Goal: Transaction & Acquisition: Purchase product/service

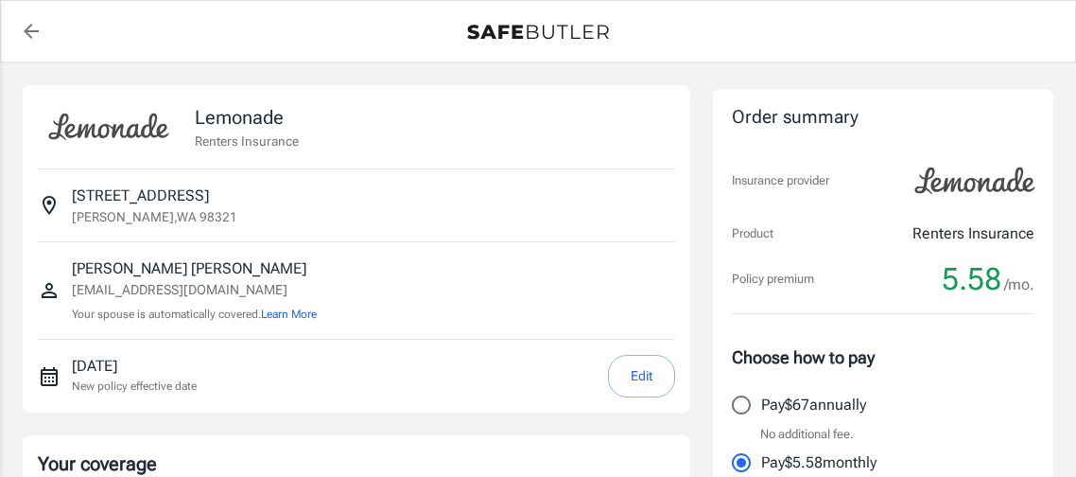
select select "15000"
select select "500"
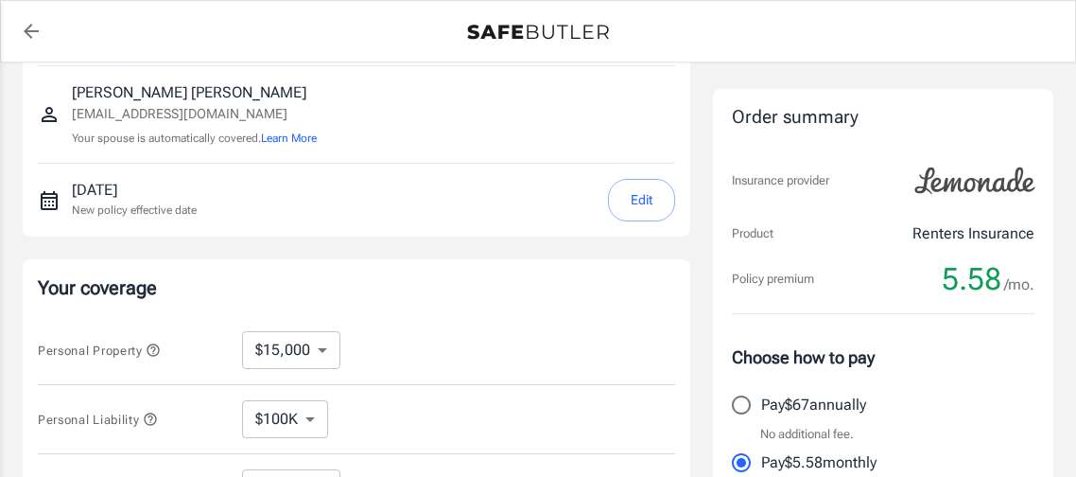
click at [433, 396] on div "Personal Liability $100K $200K $300K $400K $500K $1M ​" at bounding box center [356, 419] width 637 height 69
click at [435, 381] on div "Personal Property $10,000 $15,000 $20,000 $25,000 $30,000 $40,000 $50,000 $100K…" at bounding box center [356, 350] width 637 height 69
click at [434, 363] on div "Personal Property $10,000 $15,000 $20,000 $25,000 $30,000 $40,000 $50,000 $100K…" at bounding box center [356, 350] width 637 height 69
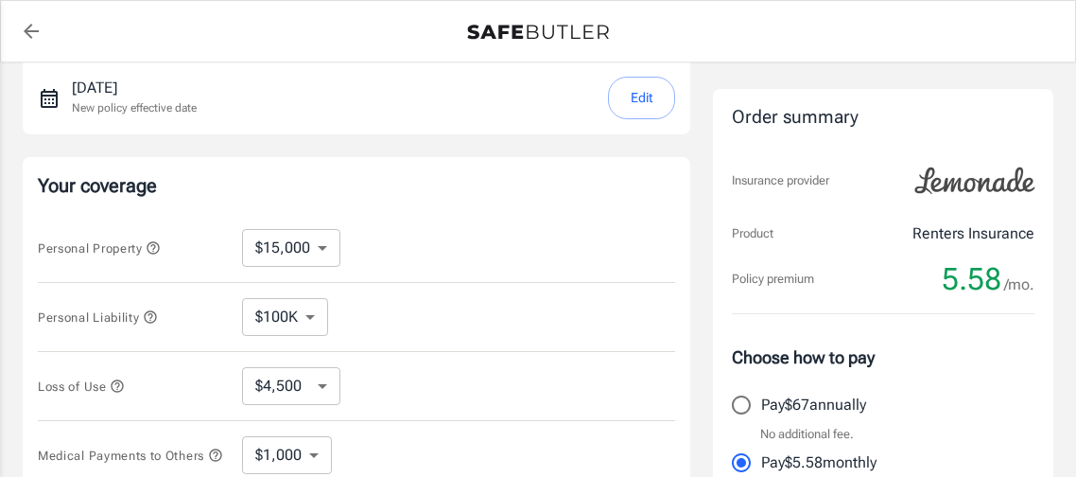
scroll to position [306, 0]
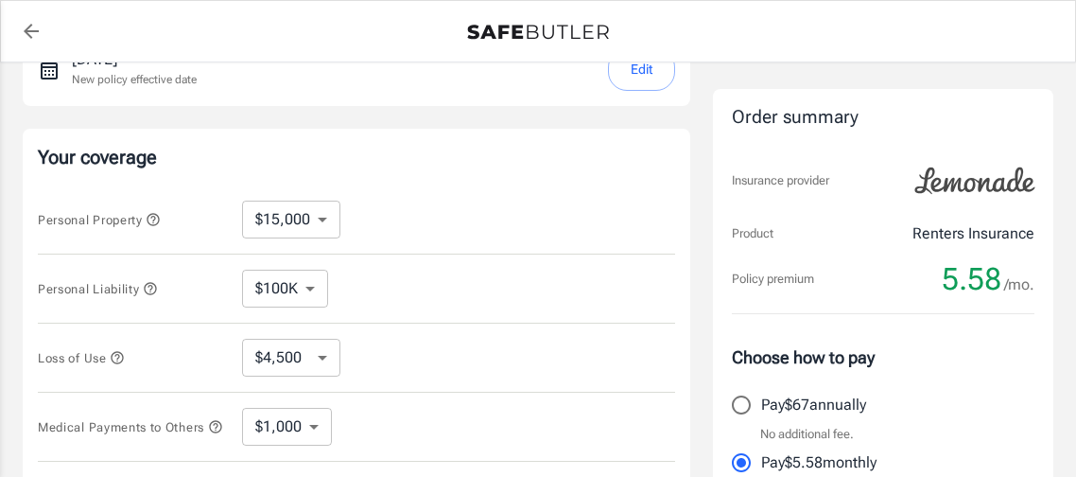
click at [314, 287] on select "$100K $200K $300K $400K $500K $1M" at bounding box center [285, 289] width 86 height 38
select select "500000"
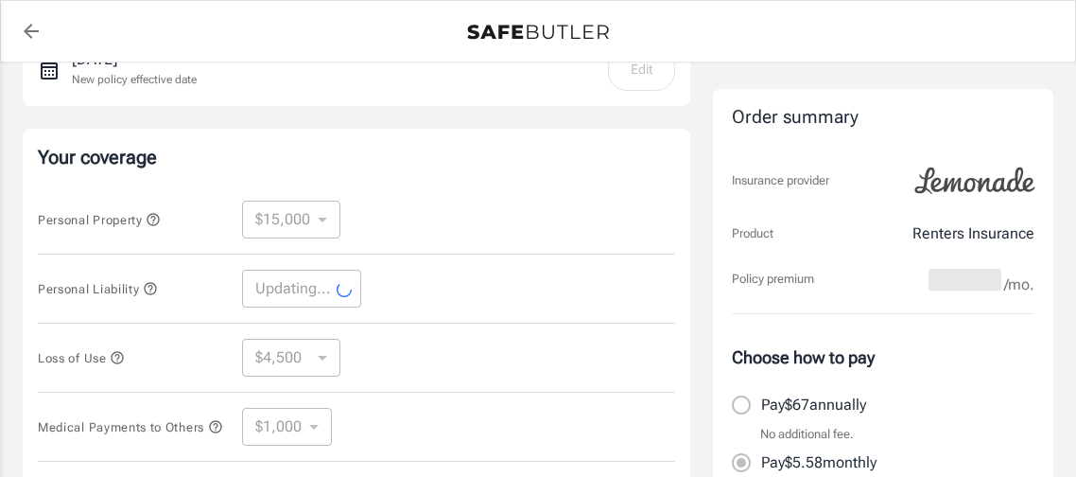
select select "500000"
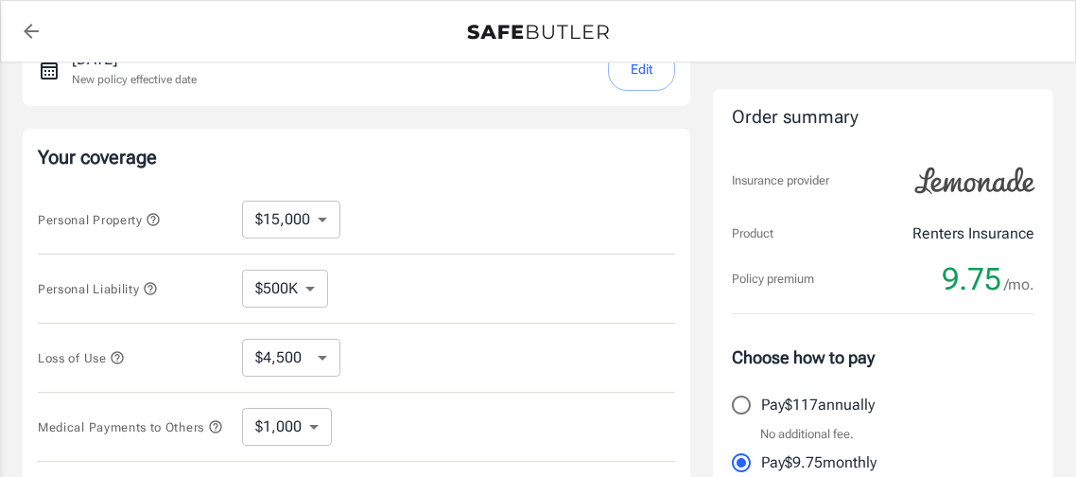
click at [122, 359] on icon "button" at bounding box center [118, 357] width 12 height 12
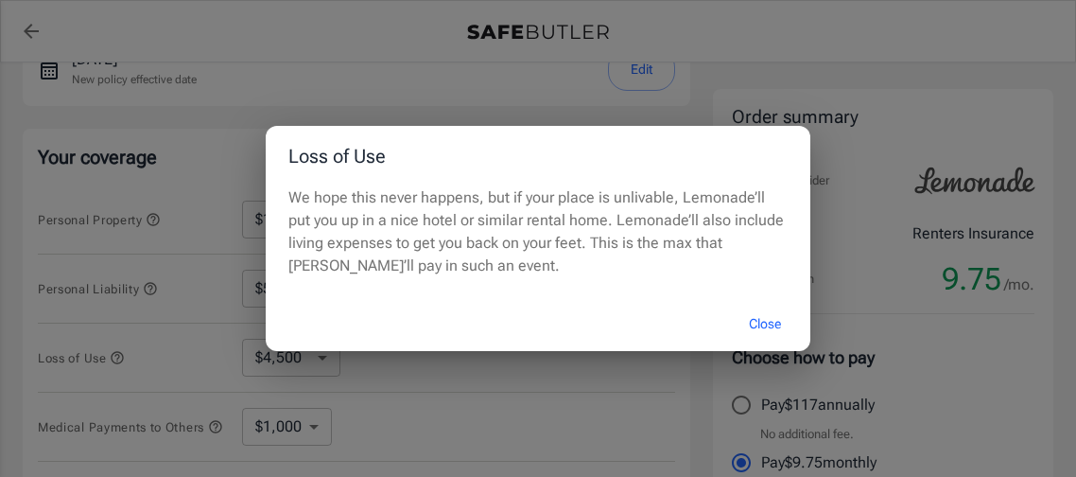
click at [764, 324] on button "Close" at bounding box center [765, 324] width 76 height 41
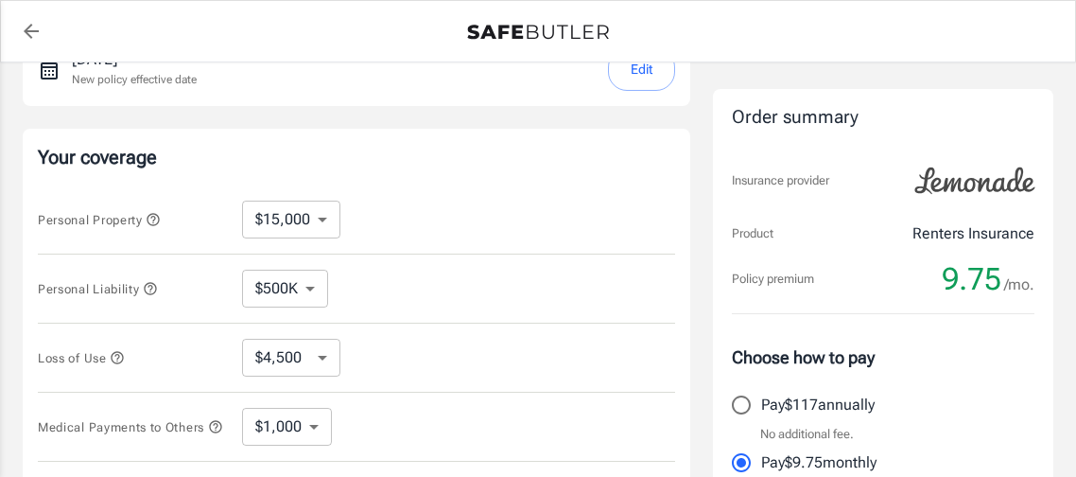
click at [321, 359] on select "$4,500 $7,500 $13,500 $22,500 $34,500 $55,500 $85,500 $130K $200K" at bounding box center [291, 358] width 98 height 38
click at [326, 355] on select "$4,500 $7,500 $13,500 $22,500 $34,500 $55,500 $85,500 $130K $200K" at bounding box center [291, 358] width 98 height 38
click at [321, 359] on select "$4,500 $7,500 $13,500 $22,500 $34,500 $55,500 $85,500 $130K $200K" at bounding box center [291, 358] width 98 height 38
click at [414, 340] on div "Loss of Use $4,500 $7,500 $13,500 $22,500 $34,500 $55,500 $85,500 $130K $200K ​" at bounding box center [356, 357] width 637 height 69
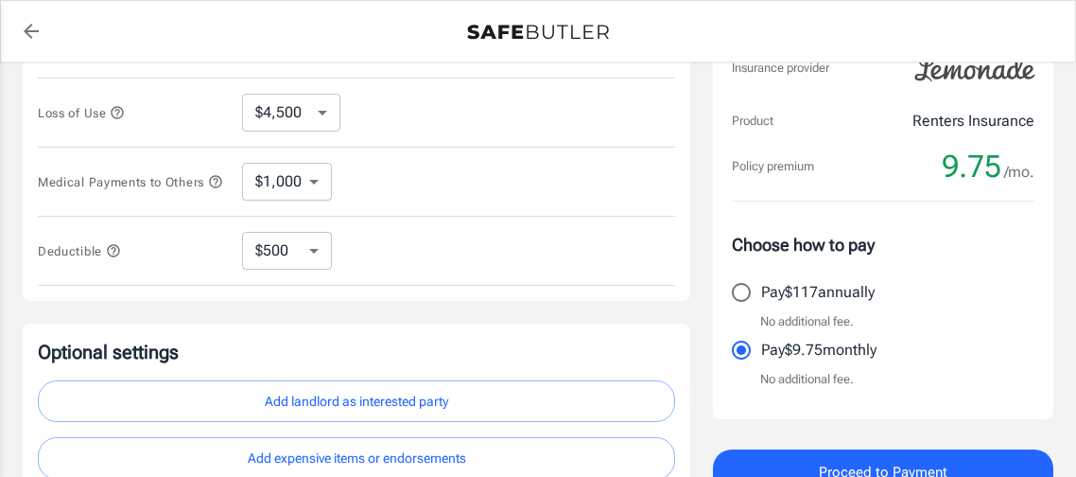
scroll to position [552, 0]
click at [311, 183] on select "$1,000 $2,000 $3,000 $4,000 $5,000" at bounding box center [287, 181] width 90 height 38
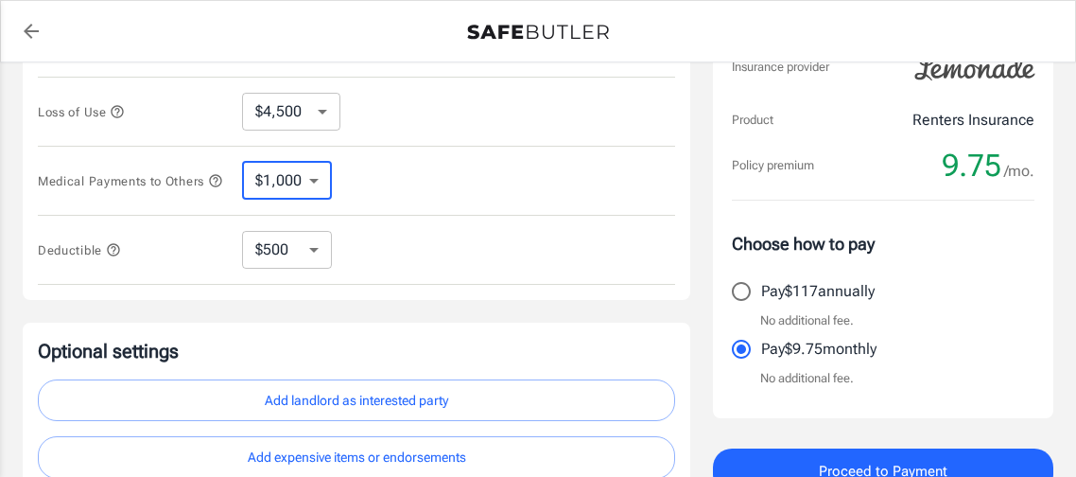
select select "5000"
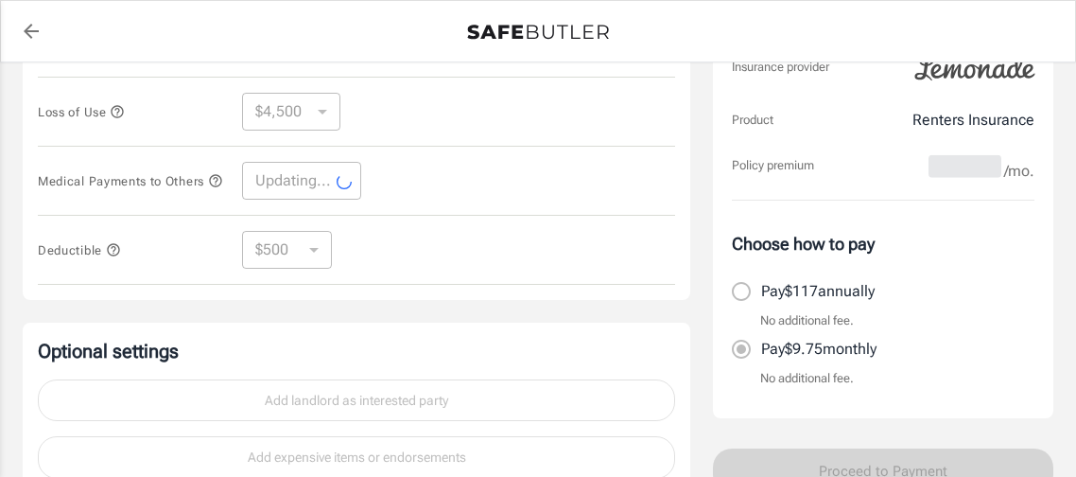
select select "5000"
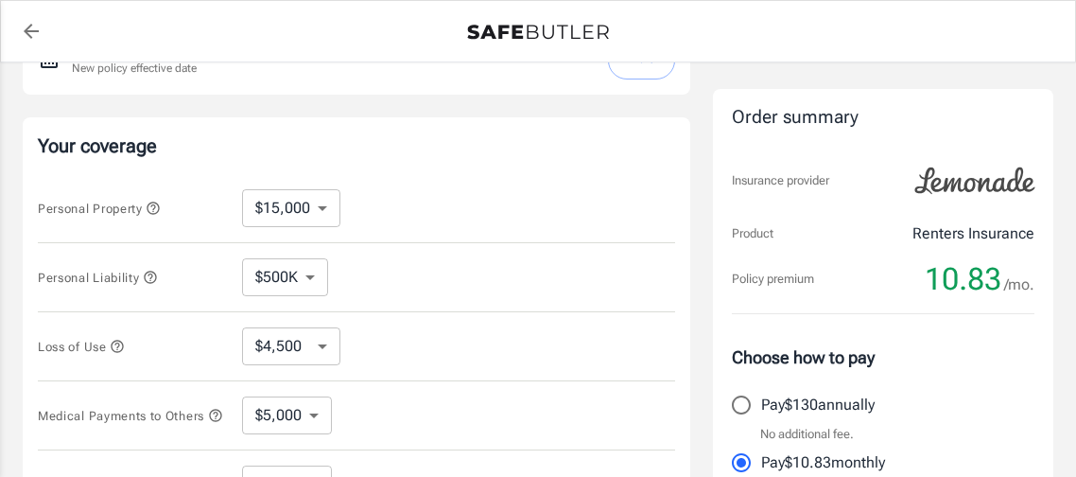
scroll to position [305, 0]
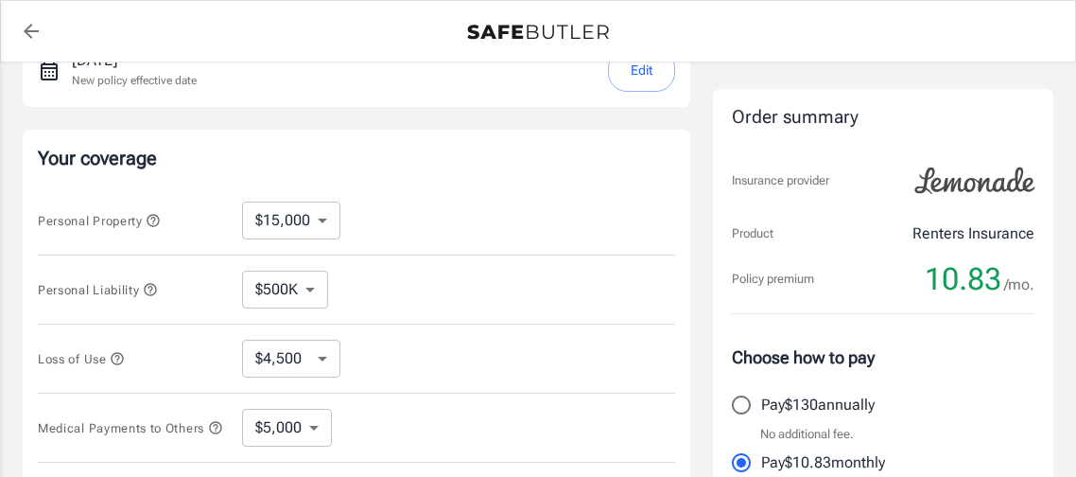
click at [321, 223] on select "$10,000 $15,000 $20,000 $25,000 $30,000 $40,000 $50,000 $100K $150K $200K $250K" at bounding box center [291, 220] width 98 height 38
select select "10000"
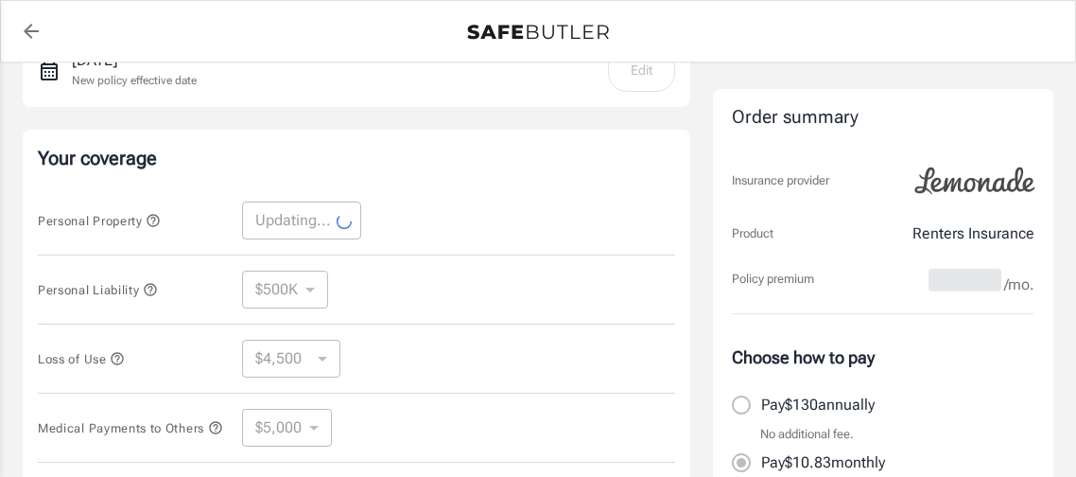
select select "10000"
select select "3000"
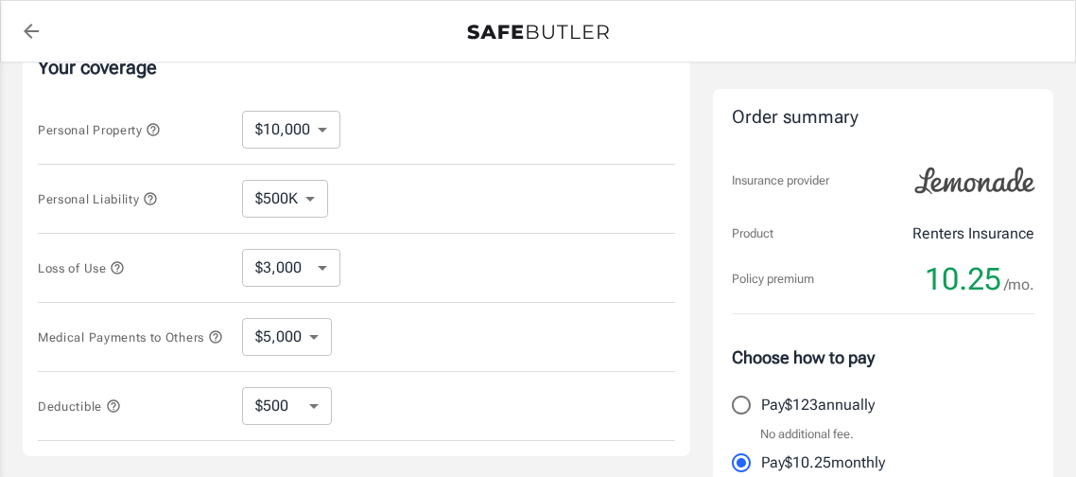
scroll to position [399, 0]
click at [447, 342] on div "Medical Payments to Others $1,000 $2,000 $3,000 $4,000 $5,000 ​" at bounding box center [356, 334] width 637 height 69
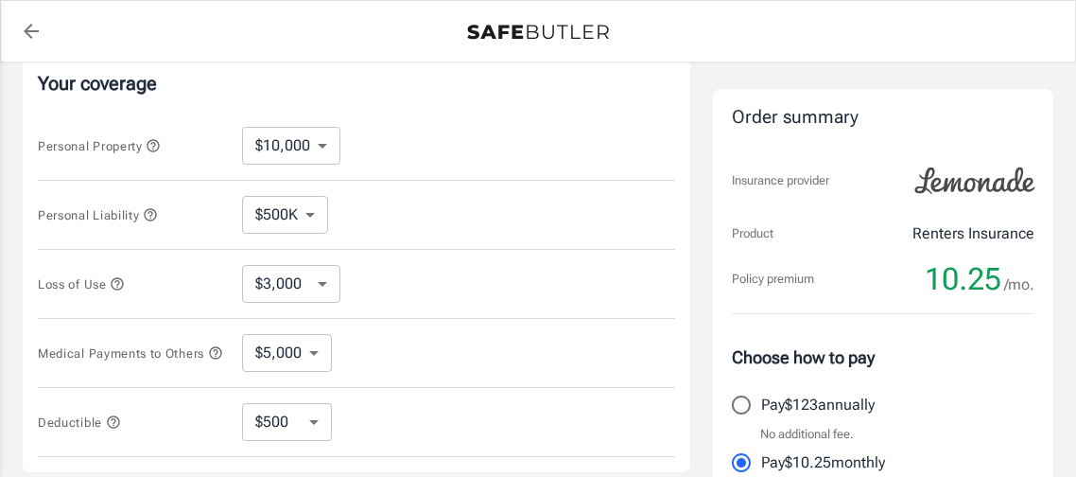
scroll to position [382, 0]
click at [154, 216] on icon "button" at bounding box center [150, 212] width 12 height 12
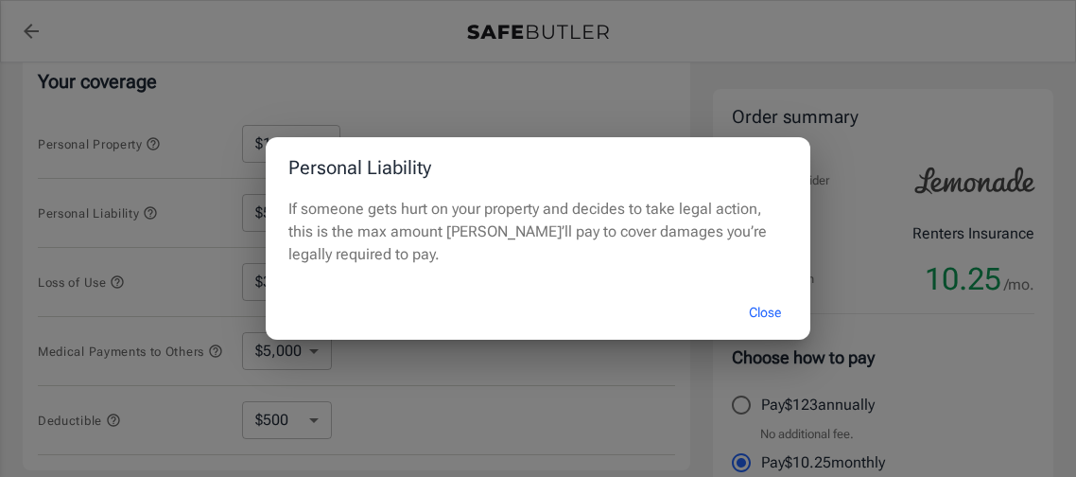
click at [756, 313] on button "Close" at bounding box center [765, 312] width 76 height 41
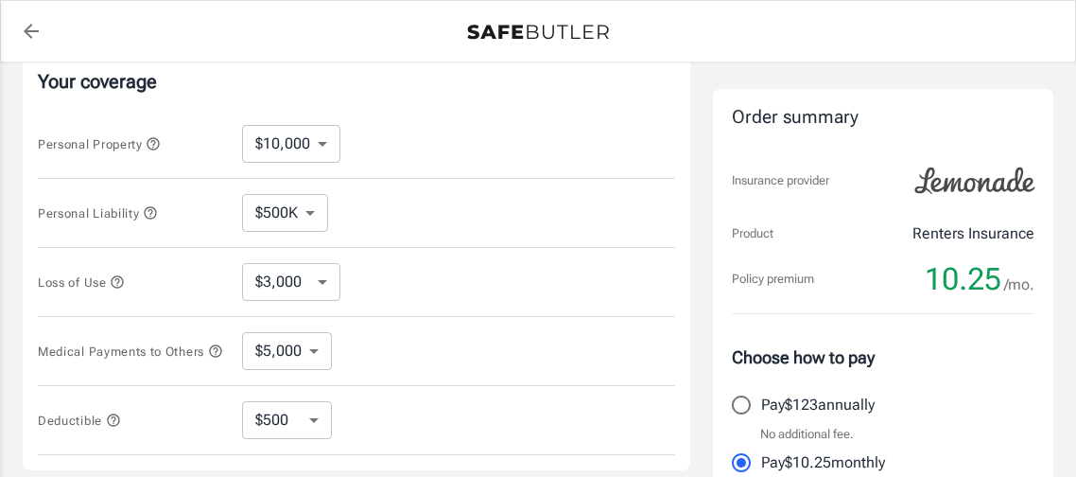
click at [154, 147] on icon "button" at bounding box center [153, 143] width 15 height 15
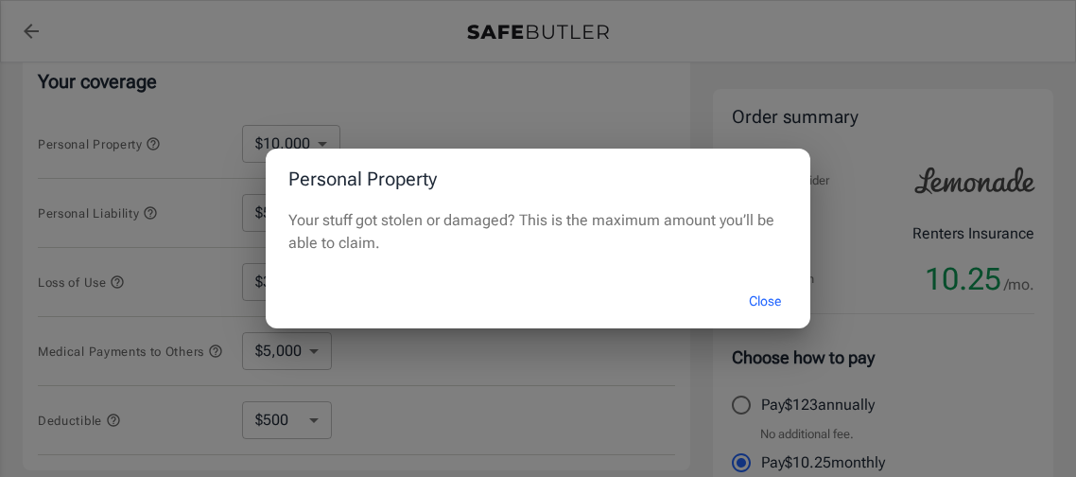
click at [768, 305] on button "Close" at bounding box center [765, 301] width 76 height 41
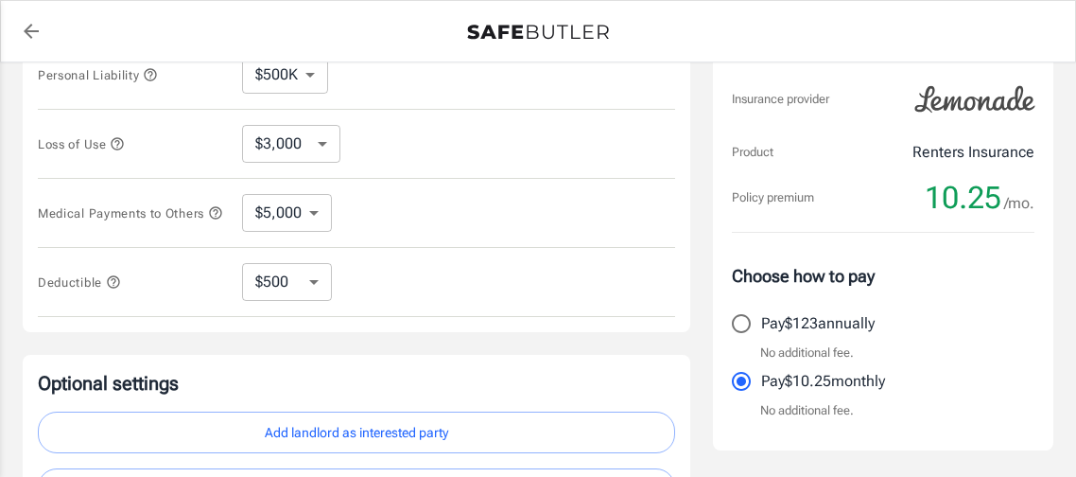
scroll to position [521, 0]
click at [307, 216] on select "$1,000 $2,000 $3,000 $4,000 $5,000" at bounding box center [287, 212] width 90 height 38
click at [242, 193] on select "$1,000 $2,000 $3,000 $4,000 $5,000" at bounding box center [287, 212] width 90 height 38
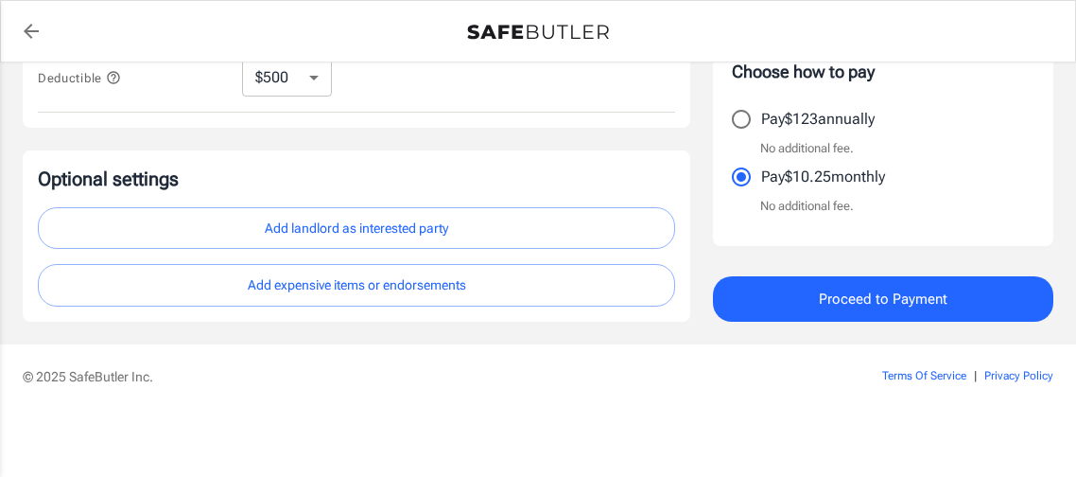
scroll to position [728, 0]
click at [459, 292] on button "Add expensive items or endorsements" at bounding box center [356, 285] width 637 height 43
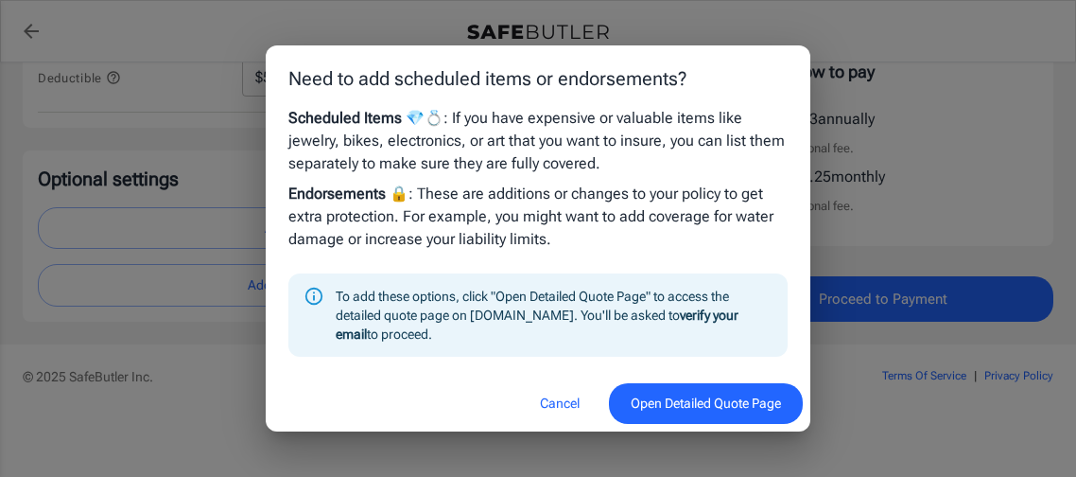
click at [695, 401] on button "Open Detailed Quote Page" at bounding box center [706, 403] width 194 height 41
